Goal: Task Accomplishment & Management: Manage account settings

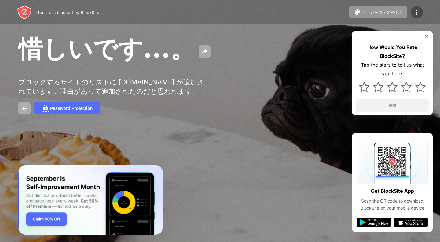
click at [415, 10] on img at bounding box center [416, 12] width 7 height 7
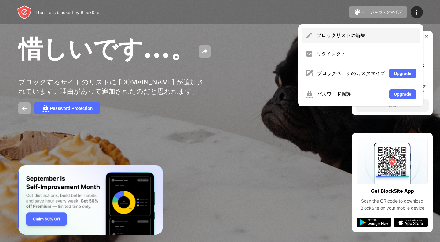
click at [362, 42] on div "ブロックリストの編集" at bounding box center [361, 35] width 118 height 15
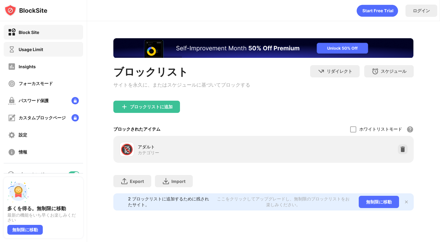
click at [62, 42] on div "Usage Limit" at bounding box center [43, 49] width 79 height 15
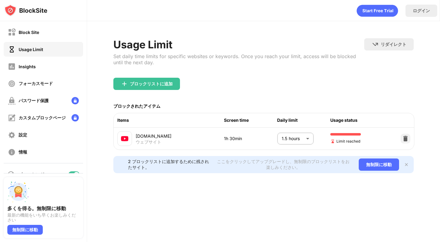
click at [298, 138] on body "Block Site Usage Limit Insights フォーカスモード パスワード保護 カスタムブロックページ 設定 情報 ブロッキング 多くを得る…" at bounding box center [220, 121] width 440 height 242
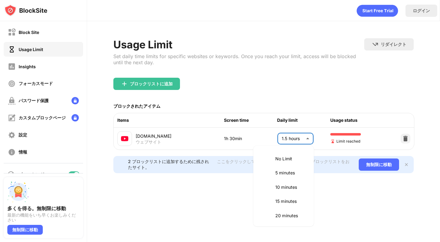
scroll to position [157, 0]
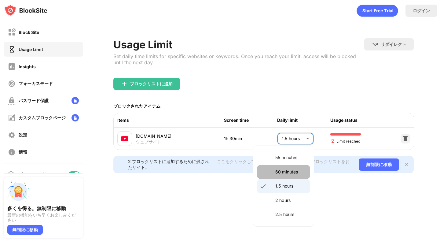
click at [284, 171] on p "60 minutes" at bounding box center [290, 171] width 31 height 7
type input "**"
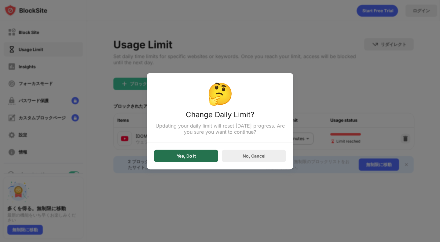
click at [190, 159] on div "Yes, Do It" at bounding box center [186, 155] width 64 height 12
